Goal: Information Seeking & Learning: Find contact information

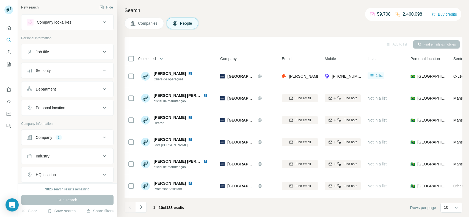
click at [77, 137] on div "Company 1" at bounding box center [64, 137] width 74 height 5
click at [39, 181] on button "Clear all" at bounding box center [36, 183] width 19 height 5
click at [63, 165] on input "text" at bounding box center [67, 162] width 81 height 10
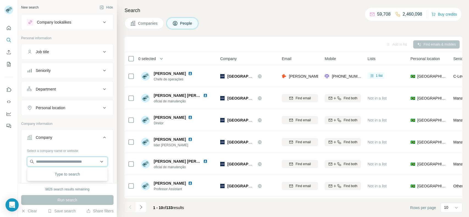
click at [63, 165] on input "text" at bounding box center [67, 162] width 81 height 10
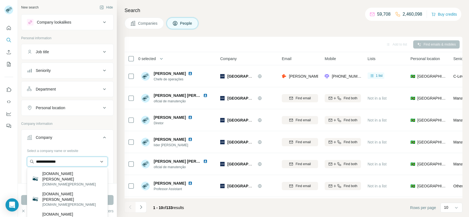
drag, startPoint x: 83, startPoint y: 161, endPoint x: 38, endPoint y: 163, distance: 44.8
click at [38, 163] on input "**********" at bounding box center [67, 162] width 81 height 10
type input "*"
paste input "*********"
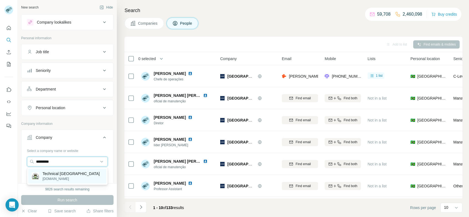
type input "*********"
click at [77, 175] on p "Technical [GEOGRAPHIC_DATA]" at bounding box center [71, 173] width 57 height 5
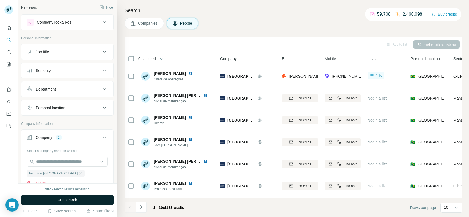
click at [76, 197] on span "Run search" at bounding box center [67, 200] width 20 height 5
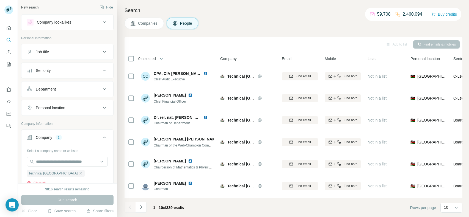
scroll to position [86, 0]
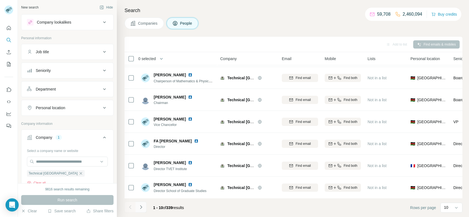
click at [140, 197] on icon "Navigate to next page" at bounding box center [140, 207] width 5 height 5
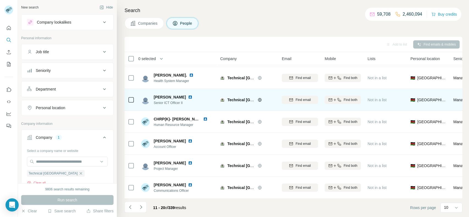
click at [127, 100] on td at bounding box center [130, 100] width 13 height 22
click at [128, 100] on icon at bounding box center [131, 100] width 7 height 7
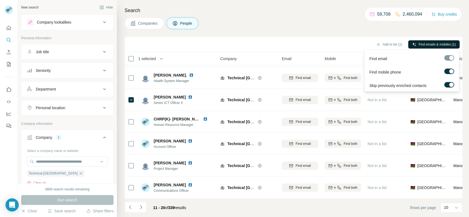
click at [422, 45] on span "Find emails & mobiles (1)" at bounding box center [437, 44] width 37 height 5
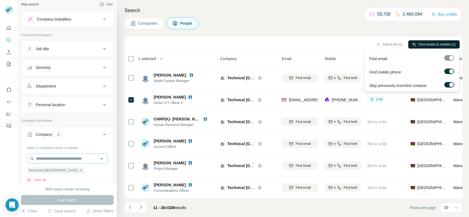
scroll to position [0, 0]
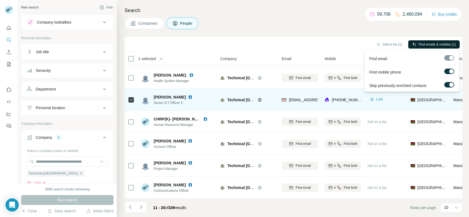
click at [185, 104] on span "Senior ICT Officer II" at bounding box center [176, 103] width 45 height 5
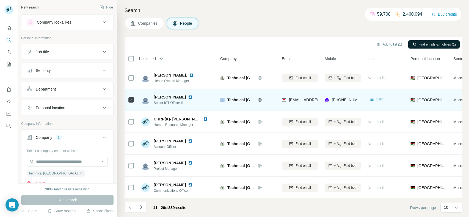
click at [173, 103] on span "Senior ICT Officer II" at bounding box center [176, 103] width 45 height 5
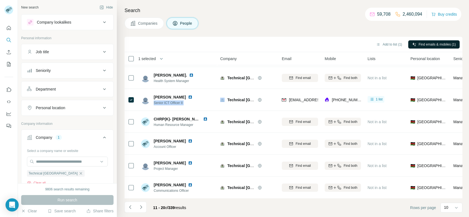
copy span "Senior ICT Officer II"
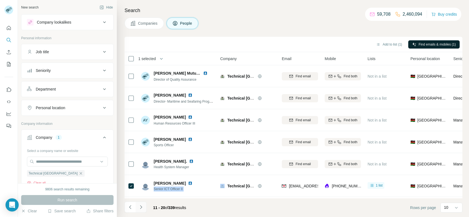
click at [145, 197] on button "Navigate to next page" at bounding box center [140, 207] width 11 height 11
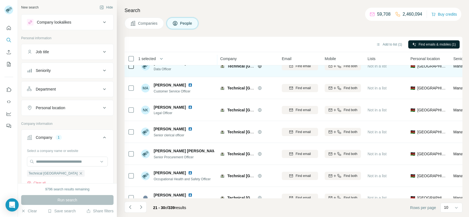
scroll to position [86, 0]
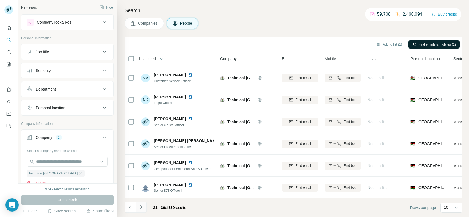
click at [141, 197] on button "Navigate to next page" at bounding box center [140, 207] width 11 height 11
click at [145, 197] on button "Navigate to next page" at bounding box center [140, 207] width 11 height 11
click at [143, 197] on icon "Navigate to next page" at bounding box center [140, 207] width 5 height 5
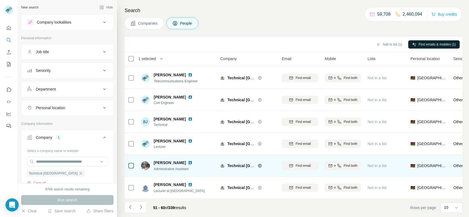
scroll to position [0, 0]
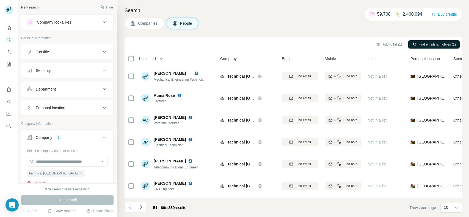
click at [45, 181] on button "Clear all" at bounding box center [36, 183] width 19 height 5
click at [70, 160] on input "text" at bounding box center [67, 162] width 81 height 10
paste input "**********"
type input "**********"
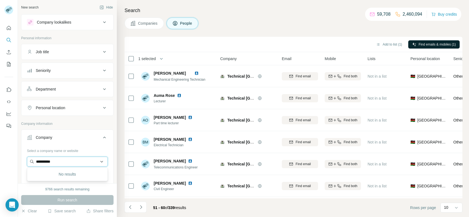
drag, startPoint x: 72, startPoint y: 158, endPoint x: 34, endPoint y: 165, distance: 38.9
click at [34, 165] on input "**********" at bounding box center [67, 162] width 81 height 10
paste input "**********"
type input "**********"
drag, startPoint x: 73, startPoint y: 158, endPoint x: 32, endPoint y: 160, distance: 41.3
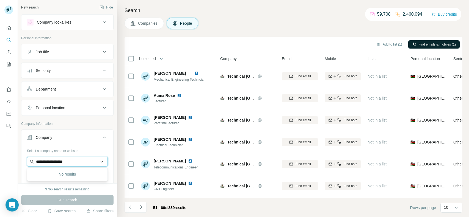
click at [32, 160] on input "**********" at bounding box center [67, 162] width 81 height 10
paste input "**********"
type input "**********"
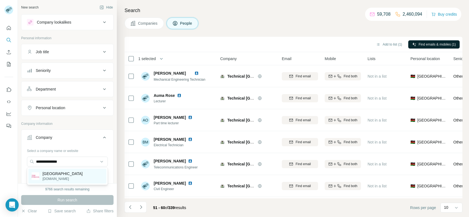
click at [65, 173] on p "[GEOGRAPHIC_DATA]" at bounding box center [63, 173] width 40 height 5
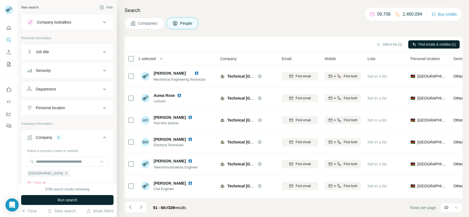
click at [63, 197] on button "Run search" at bounding box center [67, 200] width 92 height 10
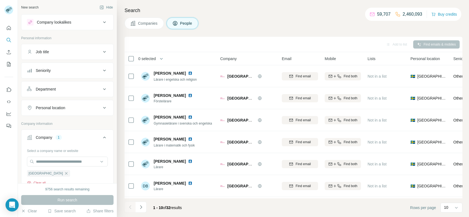
click at [38, 182] on button "Clear all" at bounding box center [36, 183] width 19 height 5
click at [67, 162] on input "text" at bounding box center [67, 162] width 81 height 10
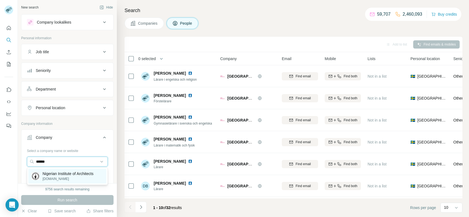
type input "******"
click at [63, 172] on p "Nigerian Institute of Architects" at bounding box center [68, 173] width 51 height 5
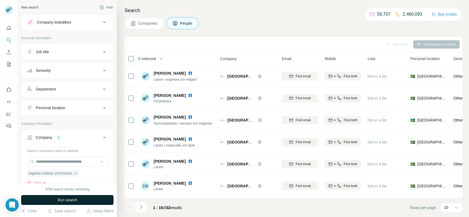
click at [64, 197] on button "Run search" at bounding box center [67, 200] width 92 height 10
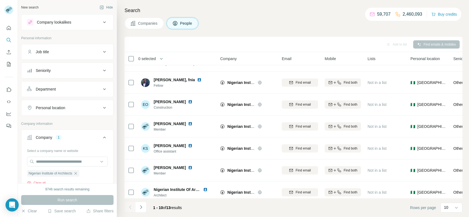
scroll to position [86, 0]
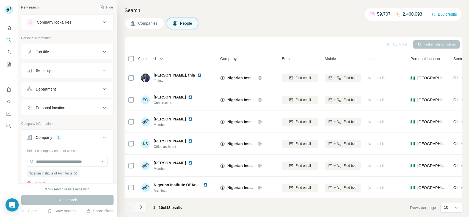
click at [143, 197] on button "Navigate to next page" at bounding box center [140, 207] width 11 height 11
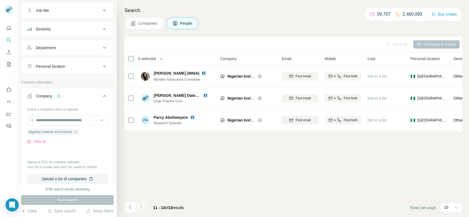
scroll to position [29, 0]
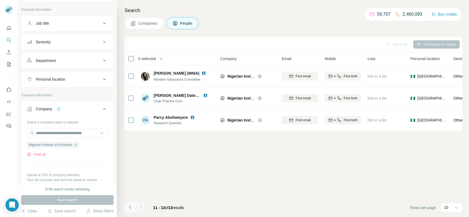
click at [125, 197] on button "Navigate to previous page" at bounding box center [129, 207] width 11 height 11
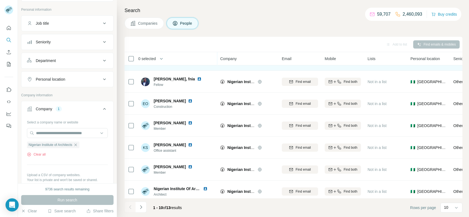
scroll to position [86, 0]
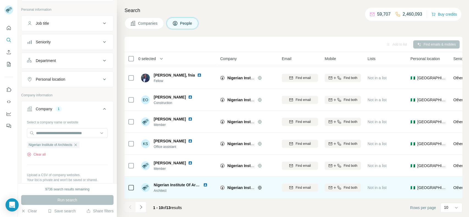
click at [168, 192] on span "Architect" at bounding box center [184, 191] width 60 height 5
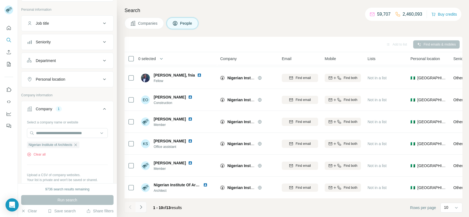
click at [142, 197] on icon "Navigate to next page" at bounding box center [140, 207] width 5 height 5
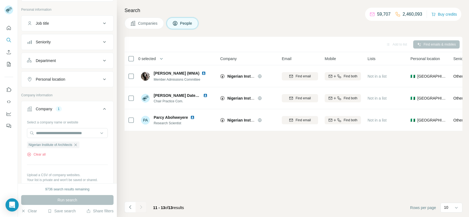
scroll to position [0, 0]
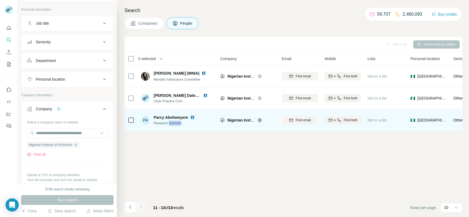
drag, startPoint x: 184, startPoint y: 124, endPoint x: 170, endPoint y: 125, distance: 14.0
click at [170, 125] on span "Research Scientist" at bounding box center [178, 123] width 48 height 5
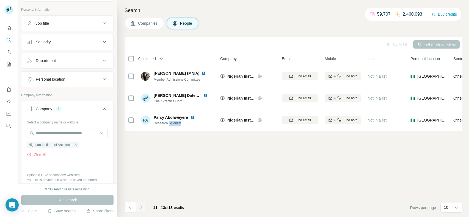
copy span "Scientist"
click at [34, 155] on button "Clear all" at bounding box center [36, 154] width 19 height 5
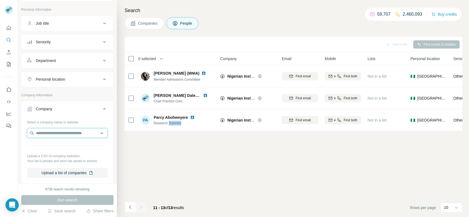
click at [63, 137] on input "text" at bounding box center [67, 133] width 81 height 10
paste input "**********"
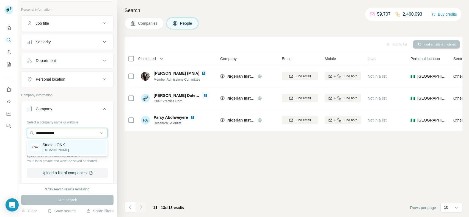
type input "**********"
click at [71, 147] on div "Studio LONK [DOMAIN_NAME]" at bounding box center [67, 147] width 78 height 15
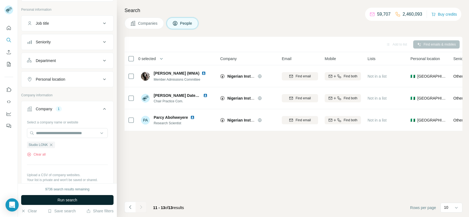
click at [62, 197] on span "Run search" at bounding box center [67, 200] width 20 height 5
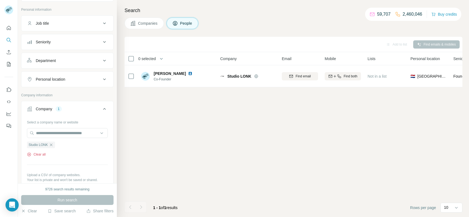
click at [41, 153] on button "Clear all" at bounding box center [36, 154] width 19 height 5
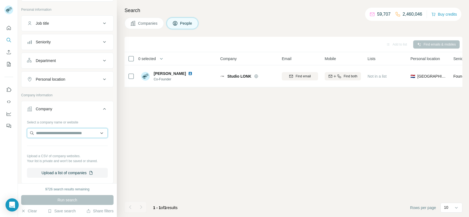
click at [70, 131] on input "text" at bounding box center [67, 133] width 81 height 10
type input "**********"
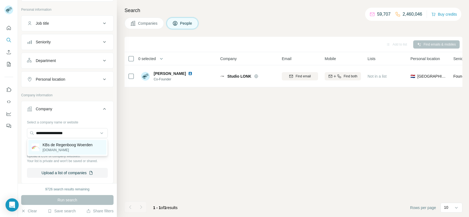
click at [67, 147] on p "KBs de Regenboog Woerden" at bounding box center [68, 144] width 50 height 5
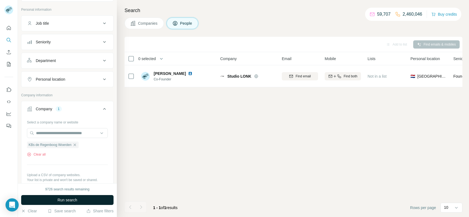
click at [59, 197] on span "Run search" at bounding box center [67, 200] width 20 height 5
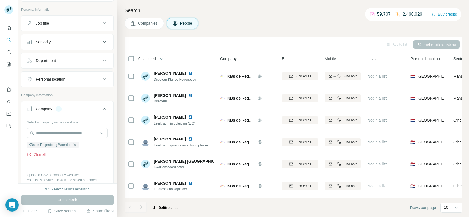
click at [34, 153] on button "Clear all" at bounding box center [36, 154] width 19 height 5
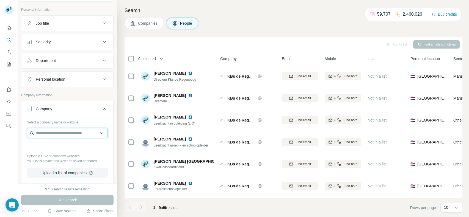
click at [66, 134] on input "text" at bounding box center [67, 133] width 81 height 10
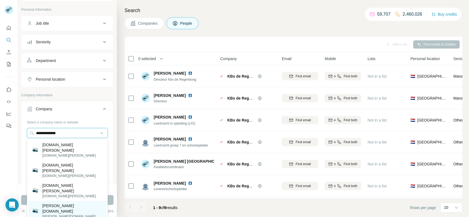
type input "**********"
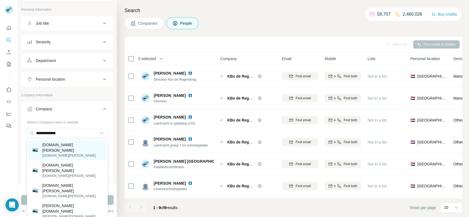
click at [87, 147] on div "[DOMAIN_NAME][PERSON_NAME] [DOMAIN_NAME][PERSON_NAME]" at bounding box center [67, 150] width 78 height 20
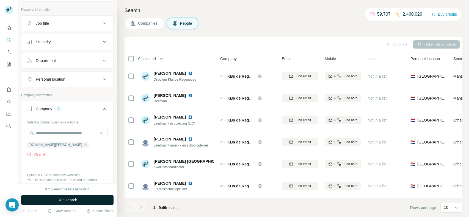
click at [58, 197] on span "Run search" at bounding box center [67, 200] width 20 height 5
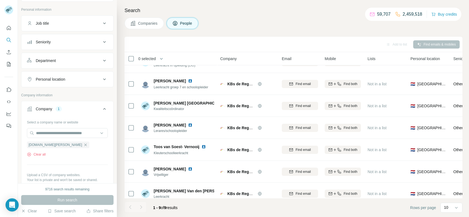
scroll to position [64, 0]
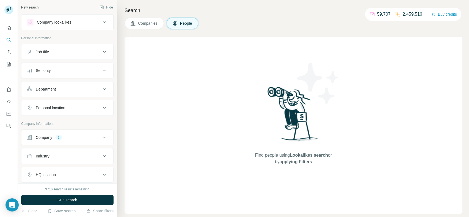
click at [64, 135] on div "Company 1" at bounding box center [64, 137] width 74 height 5
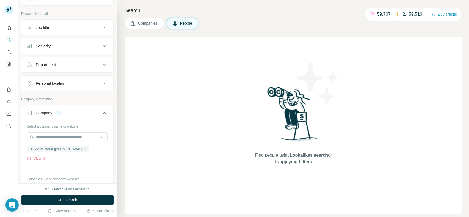
scroll to position [27, 0]
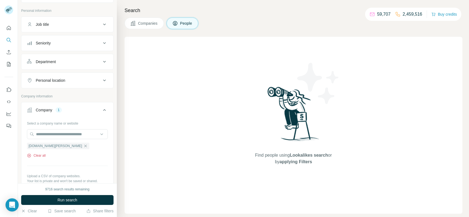
click at [36, 156] on button "Clear all" at bounding box center [36, 155] width 19 height 5
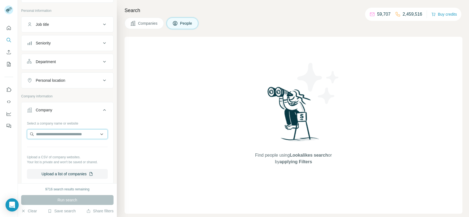
click at [70, 129] on input "text" at bounding box center [67, 134] width 81 height 10
type input "*"
paste input "*********"
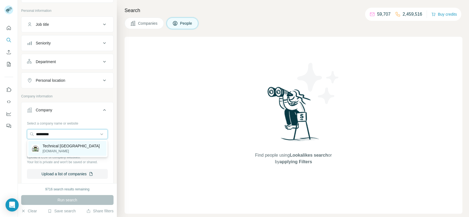
type input "*********"
click at [57, 149] on p "Technical [GEOGRAPHIC_DATA]" at bounding box center [71, 145] width 57 height 5
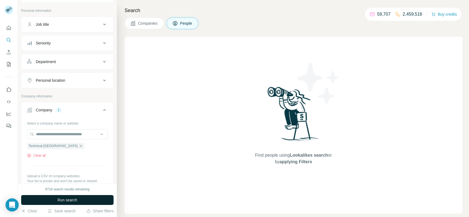
click at [58, 197] on button "Run search" at bounding box center [67, 200] width 92 height 10
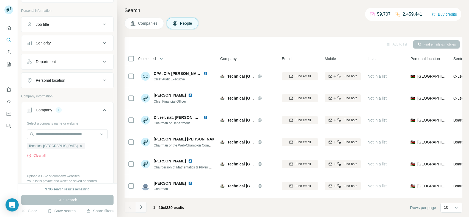
click at [142, 206] on icon "Navigate to next page" at bounding box center [140, 207] width 5 height 5
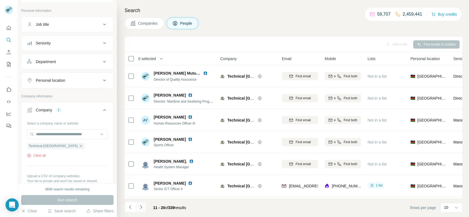
click at [143, 207] on icon "Navigate to next page" at bounding box center [140, 207] width 5 height 5
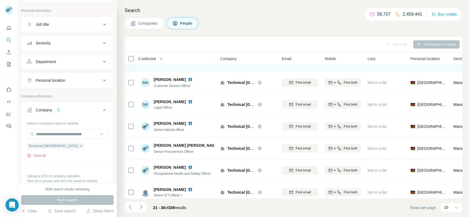
scroll to position [86, 0]
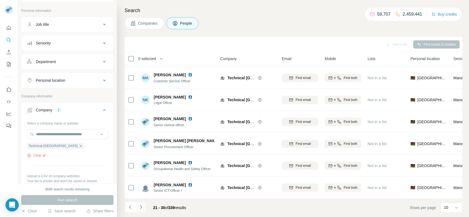
click at [138, 212] on button "Navigate to next page" at bounding box center [140, 207] width 11 height 11
click at [138, 205] on icon "Navigate to next page" at bounding box center [140, 207] width 5 height 5
click at [145, 206] on button "Navigate to next page" at bounding box center [140, 207] width 11 height 11
click at [143, 208] on button "Navigate to next page" at bounding box center [140, 207] width 11 height 11
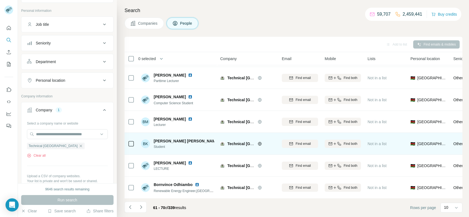
scroll to position [0, 0]
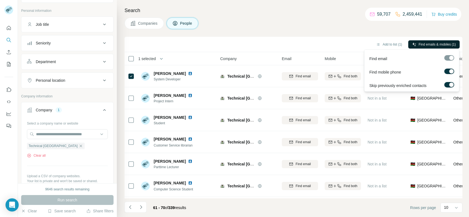
click at [449, 42] on span "Find emails & mobiles (1)" at bounding box center [437, 44] width 37 height 5
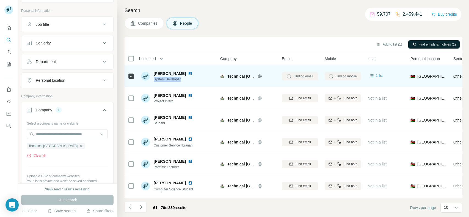
drag, startPoint x: 186, startPoint y: 80, endPoint x: 152, endPoint y: 80, distance: 33.8
click at [152, 80] on div "Benard Gavuna System Developer" at bounding box center [170, 76] width 58 height 11
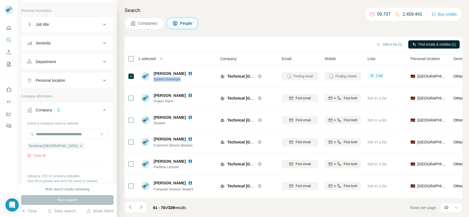
copy span "System Developer"
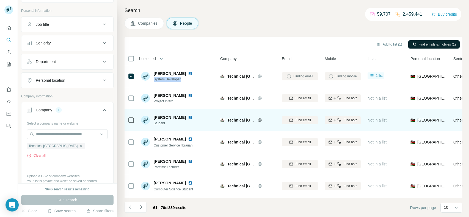
scroll to position [86, 0]
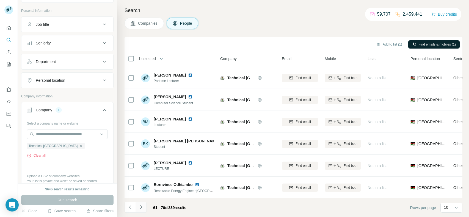
click at [139, 208] on icon "Navigate to next page" at bounding box center [140, 207] width 5 height 5
click at [140, 204] on button "Navigate to next page" at bounding box center [140, 207] width 11 height 11
click at [142, 206] on icon "Navigate to next page" at bounding box center [140, 207] width 5 height 5
click at [144, 204] on button "Navigate to next page" at bounding box center [140, 207] width 11 height 11
click at [140, 212] on button "Navigate to next page" at bounding box center [140, 207] width 11 height 11
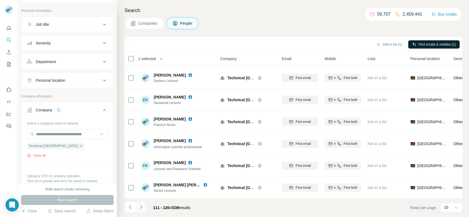
click at [138, 205] on icon "Navigate to next page" at bounding box center [140, 207] width 5 height 5
click at [135, 210] on button "Navigate to previous page" at bounding box center [129, 207] width 11 height 11
click at [141, 205] on icon "Navigate to next page" at bounding box center [140, 207] width 5 height 5
click at [141, 206] on icon "Navigate to next page" at bounding box center [140, 207] width 5 height 5
click at [145, 203] on button "Navigate to next page" at bounding box center [140, 207] width 11 height 11
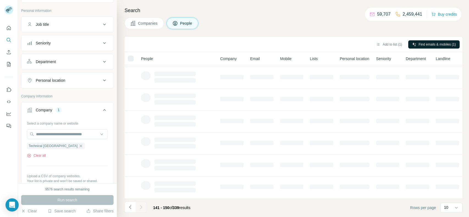
click at [145, 203] on div at bounding box center [140, 207] width 11 height 11
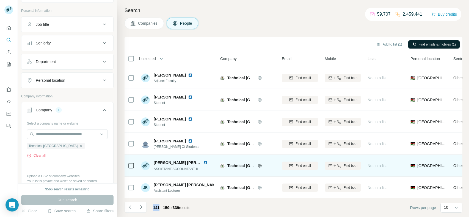
scroll to position [0, 0]
